Goal: Check status

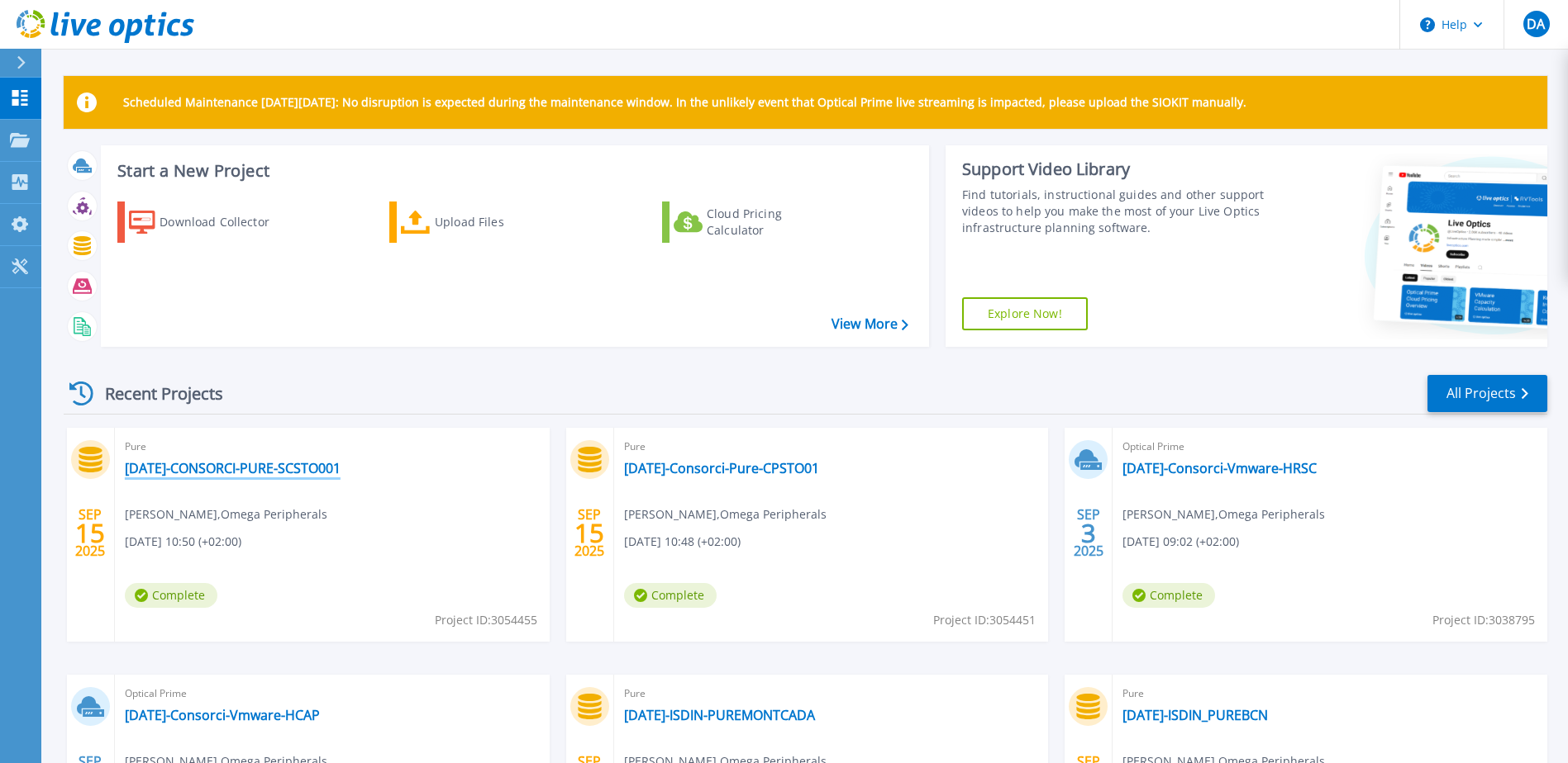
click at [238, 471] on link "[DATE]-CONSORCI-PURE-SCSTO001" at bounding box center [232, 469] width 216 height 17
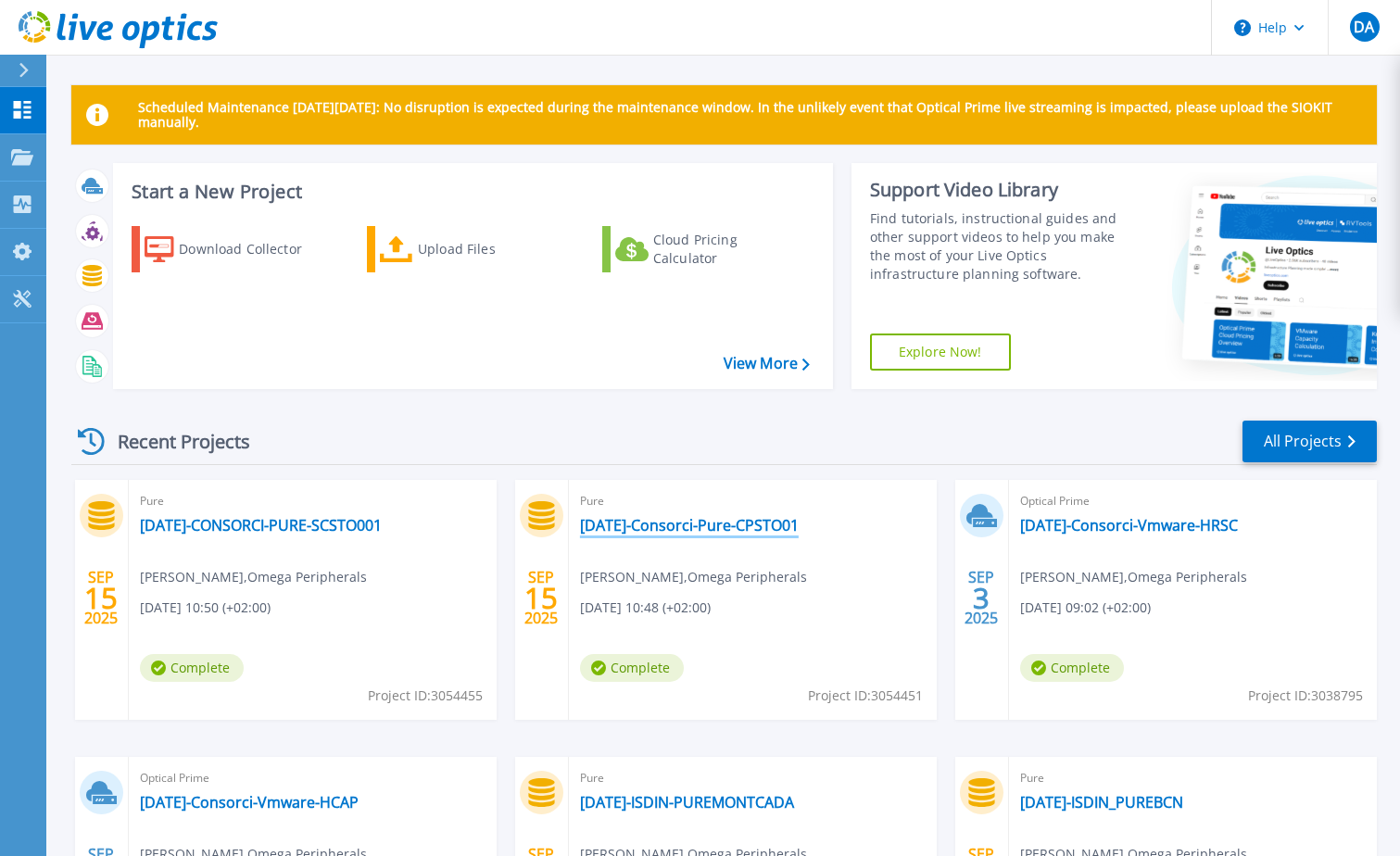
click at [724, 531] on link "[DATE]-Consorci-Pure-CPSTO01" at bounding box center [689, 526] width 219 height 19
click at [671, 528] on link "[DATE]-Consorci-Pure-CPSTO01" at bounding box center [689, 526] width 219 height 19
